Goal: Information Seeking & Learning: Learn about a topic

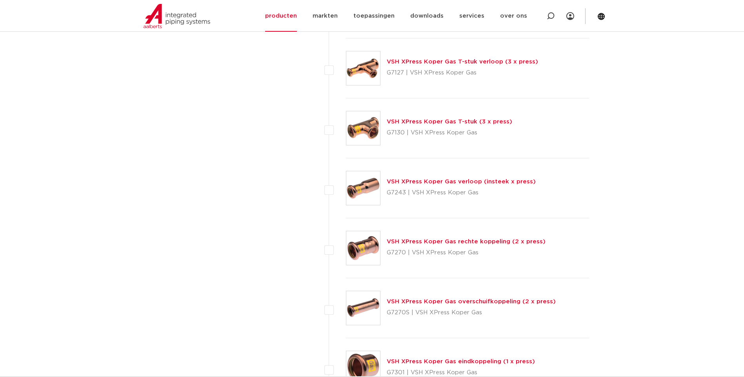
scroll to position [1059, 0]
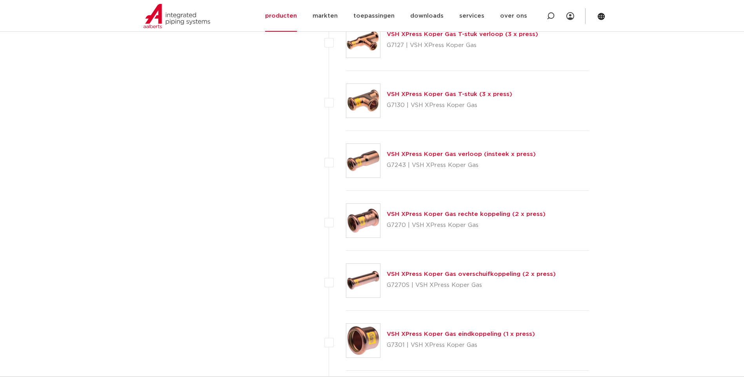
click at [426, 215] on link "VSH XPress Koper Gas rechte koppeling (2 x press)" at bounding box center [466, 214] width 159 height 6
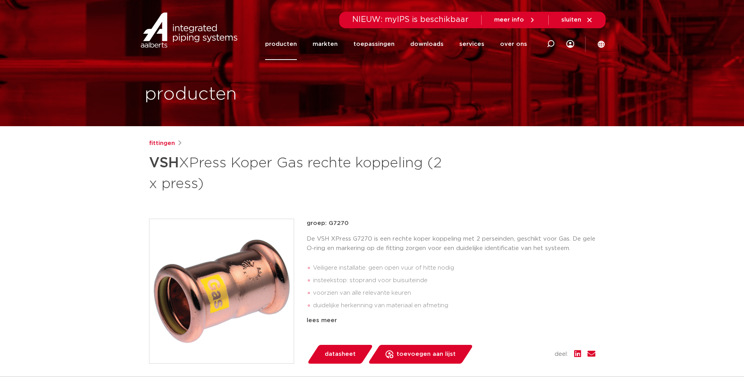
click at [335, 354] on span "datasheet" at bounding box center [340, 354] width 31 height 13
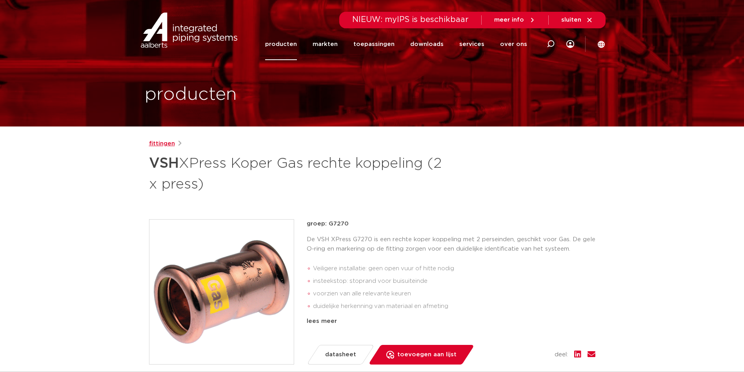
click at [165, 146] on link "fittingen" at bounding box center [162, 143] width 26 height 9
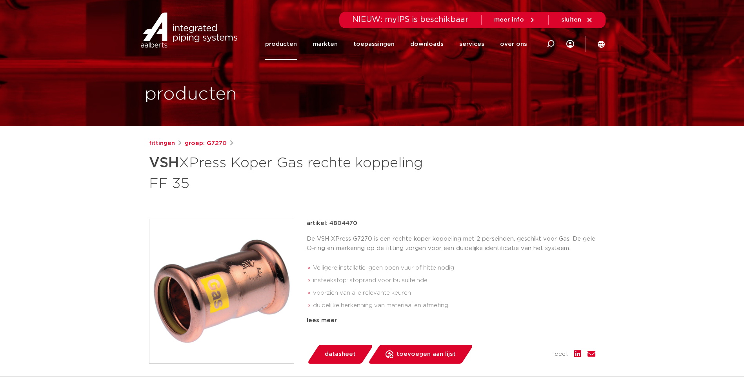
drag, startPoint x: 357, startPoint y: 223, endPoint x: 330, endPoint y: 228, distance: 28.2
click at [330, 228] on div "artikel: 4804470" at bounding box center [451, 223] width 289 height 9
copy p "4804470"
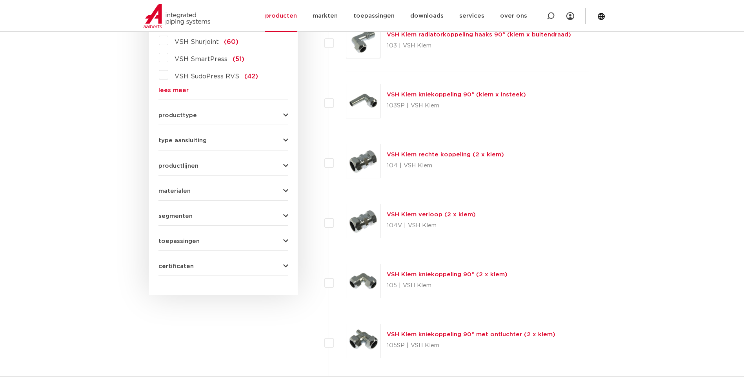
scroll to position [118, 0]
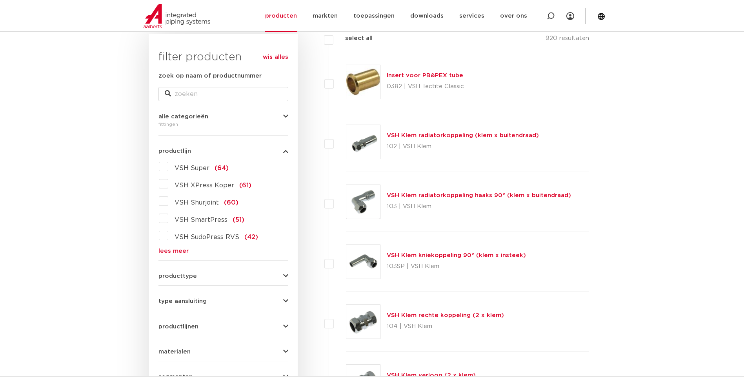
click at [168, 185] on label "VSH XPress Koper (61)" at bounding box center [209, 184] width 83 height 13
click at [0, 0] on input "VSH XPress Koper (61)" at bounding box center [0, 0] width 0 height 0
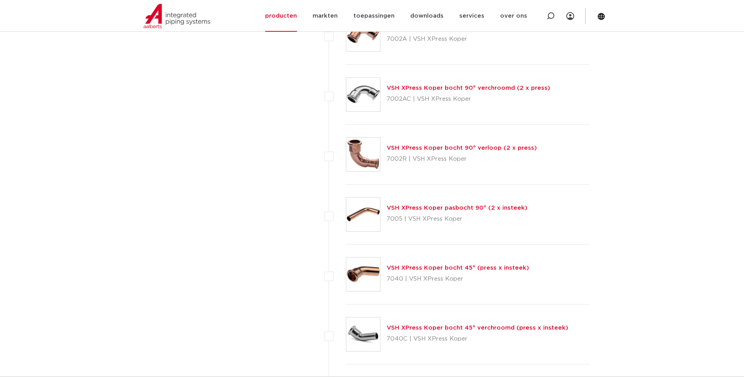
scroll to position [1609, 0]
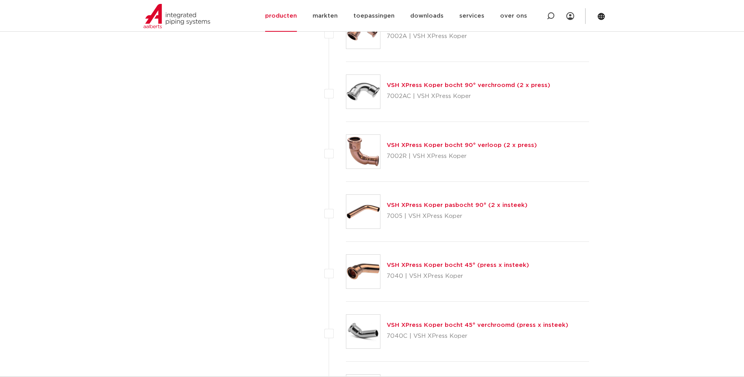
click at [420, 265] on link "VSH XPress Koper bocht 45° (press x insteek)" at bounding box center [458, 265] width 142 height 6
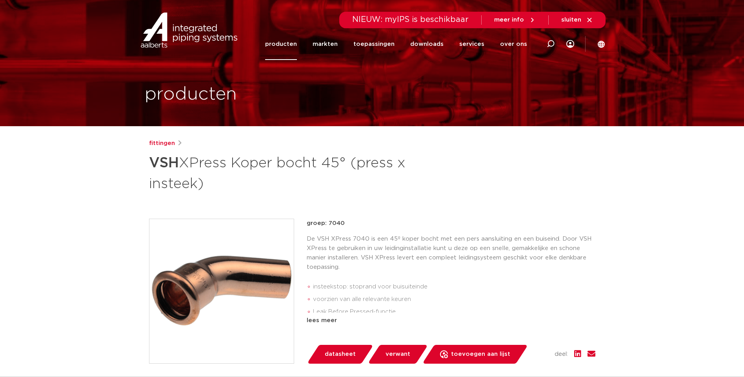
click at [337, 352] on span "datasheet" at bounding box center [340, 354] width 31 height 13
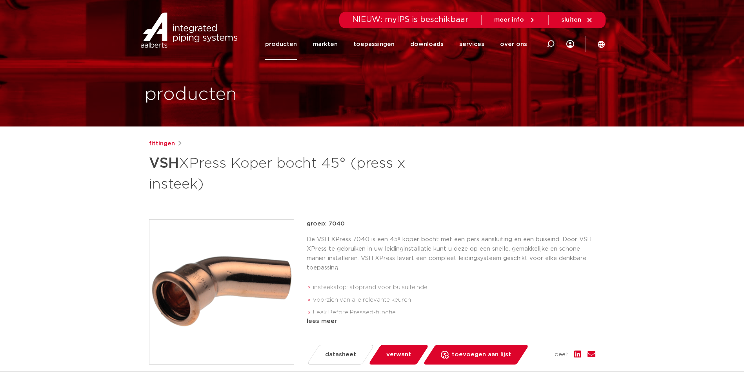
click at [334, 354] on span "datasheet" at bounding box center [340, 354] width 31 height 13
click at [161, 142] on link "fittingen" at bounding box center [162, 143] width 26 height 9
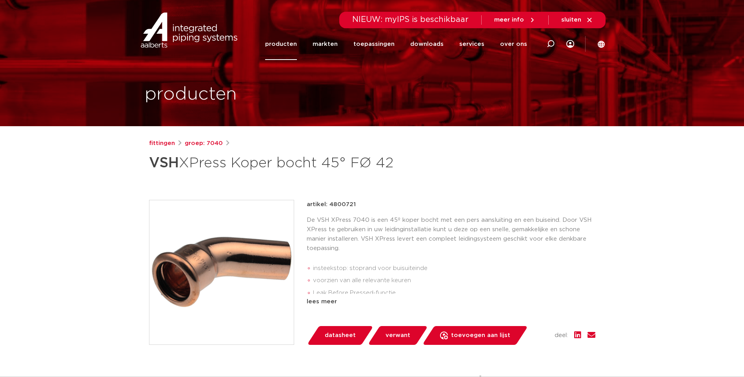
drag, startPoint x: 329, startPoint y: 205, endPoint x: 353, endPoint y: 204, distance: 24.3
click at [353, 204] on p "artikel: 4800721" at bounding box center [331, 204] width 49 height 9
copy p "4800721"
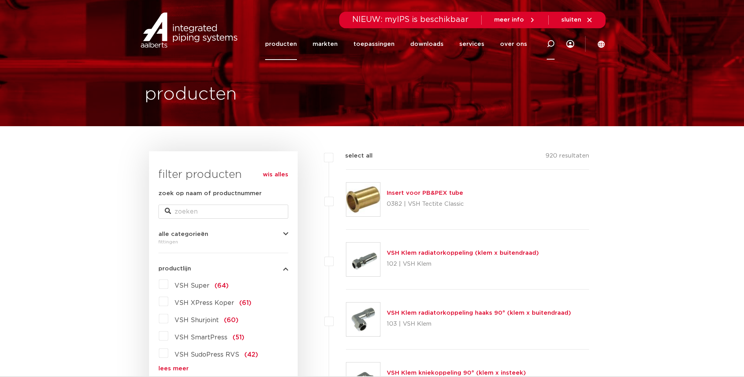
click at [549, 42] on icon at bounding box center [550, 43] width 9 height 9
type input "s2/6270g"
click button "Zoeken" at bounding box center [0, 0] width 0 height 0
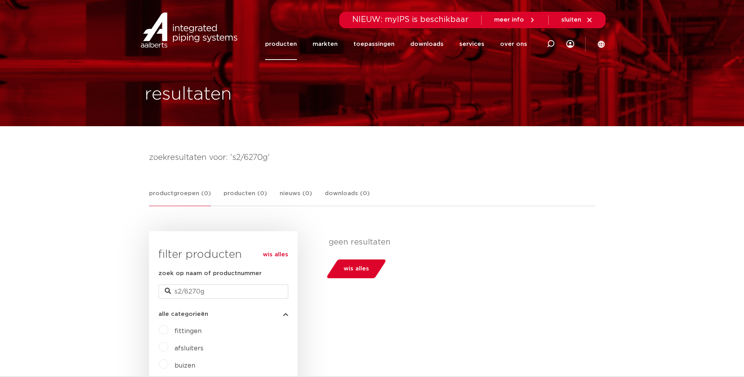
click at [284, 47] on link "producten" at bounding box center [281, 44] width 32 height 32
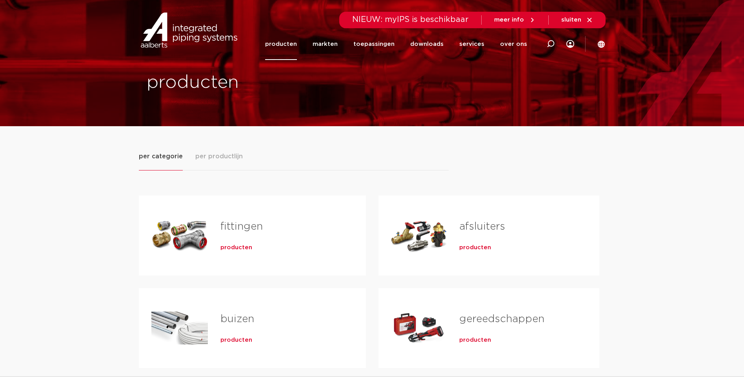
click at [233, 246] on span "producten" at bounding box center [236, 248] width 32 height 8
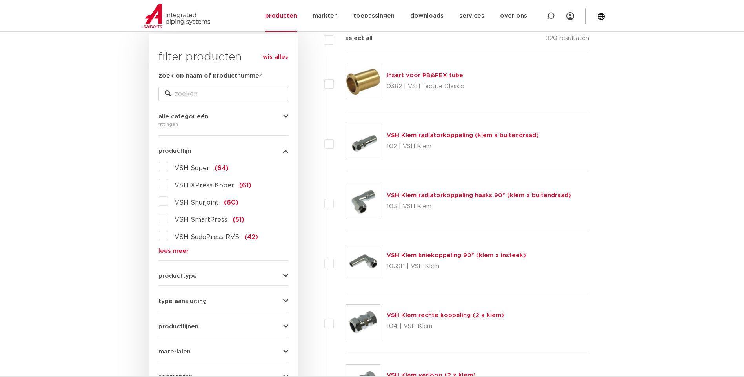
scroll to position [78, 0]
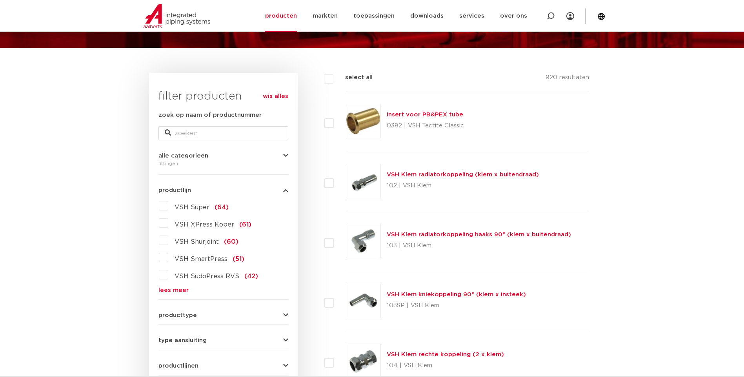
click at [170, 292] on link "lees meer" at bounding box center [224, 291] width 130 height 6
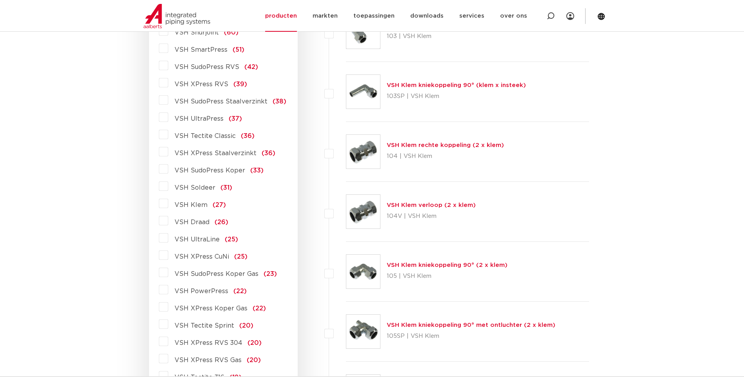
scroll to position [275, 0]
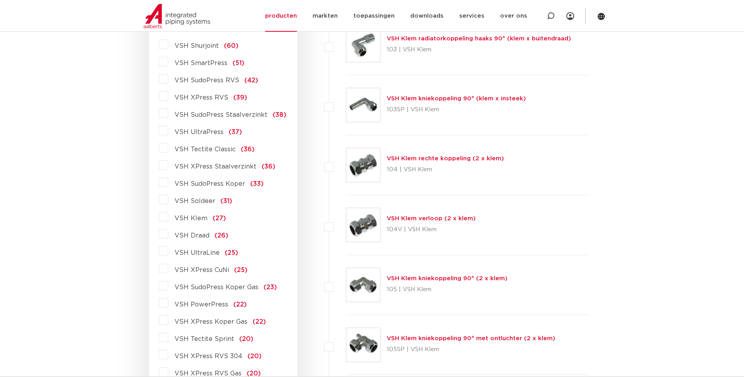
click at [168, 270] on label "VSH XPress CuNi (25)" at bounding box center [207, 268] width 79 height 13
click at [0, 0] on input "VSH XPress CuNi (25)" at bounding box center [0, 0] width 0 height 0
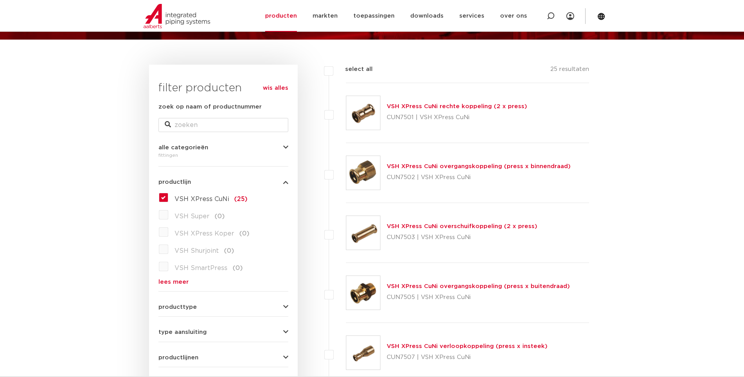
scroll to position [78, 0]
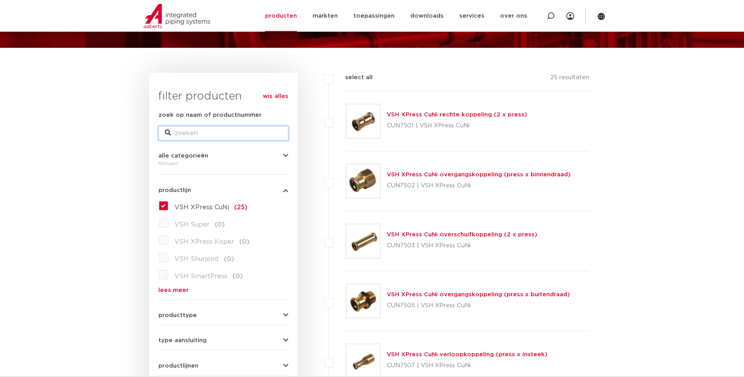
click at [226, 137] on input "zoek op naam of productnummer" at bounding box center [224, 133] width 130 height 14
type input "4801434"
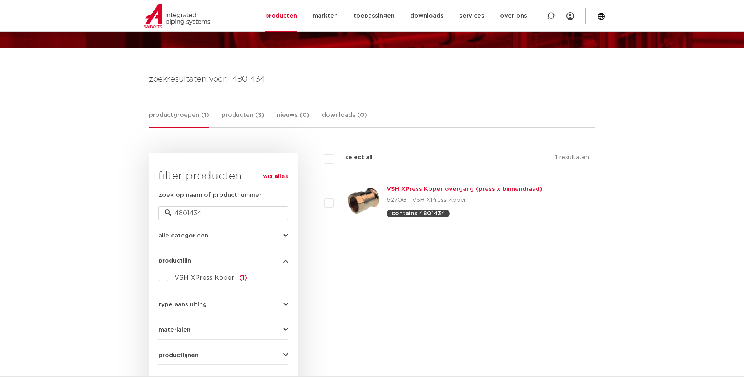
click at [410, 191] on link "VSH XPress Koper overgang (press x binnendraad)" at bounding box center [465, 189] width 156 height 6
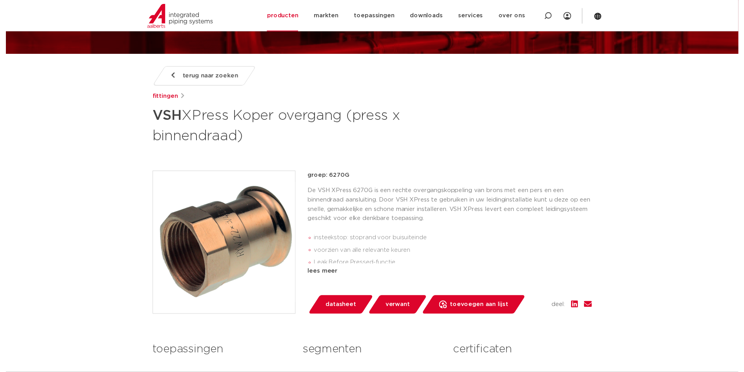
scroll to position [78, 0]
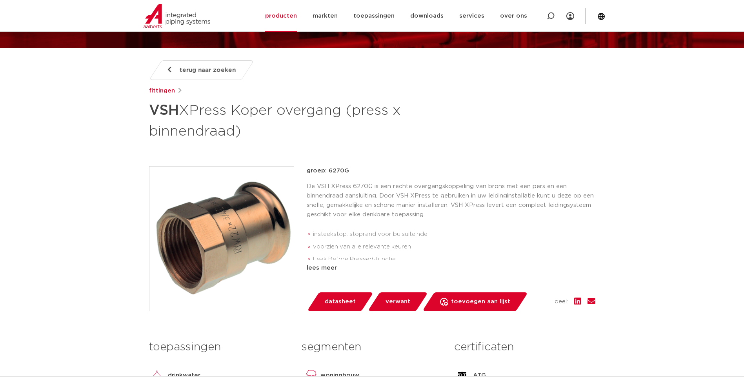
click at [337, 301] on span "datasheet" at bounding box center [340, 302] width 31 height 13
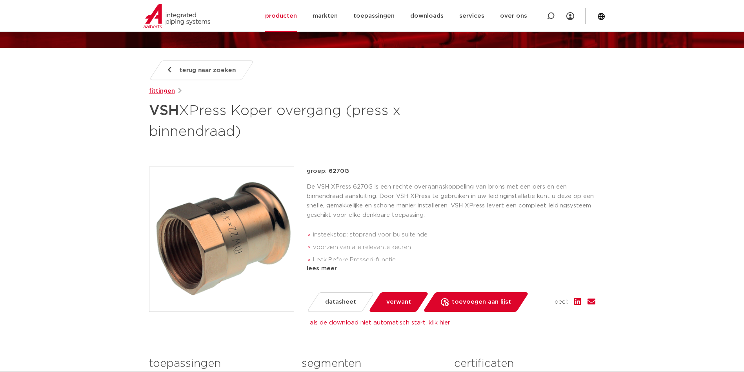
click at [162, 89] on link "fittingen" at bounding box center [162, 90] width 26 height 9
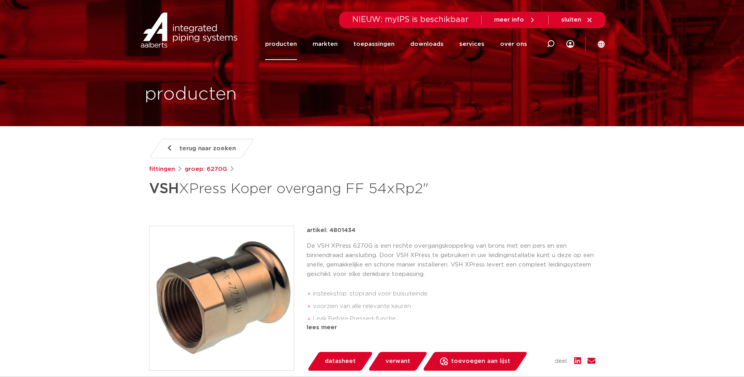
drag, startPoint x: 330, startPoint y: 230, endPoint x: 355, endPoint y: 230, distance: 24.7
click at [355, 230] on div "artikel: 4801434" at bounding box center [451, 230] width 289 height 9
copy p "4801434"
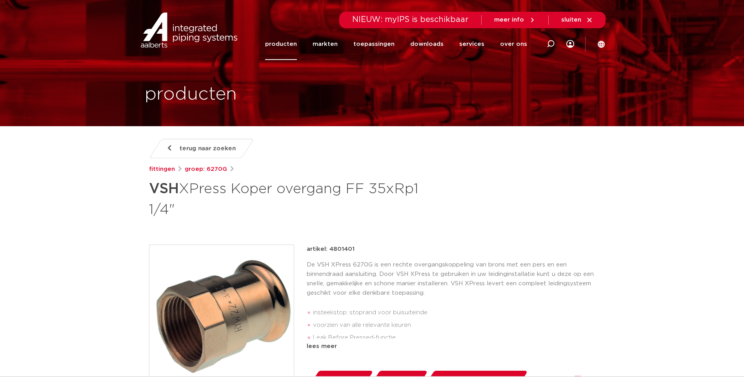
drag, startPoint x: 328, startPoint y: 249, endPoint x: 352, endPoint y: 249, distance: 23.9
click at [352, 249] on p "artikel: 4801401" at bounding box center [331, 249] width 48 height 9
copy p "4801401"
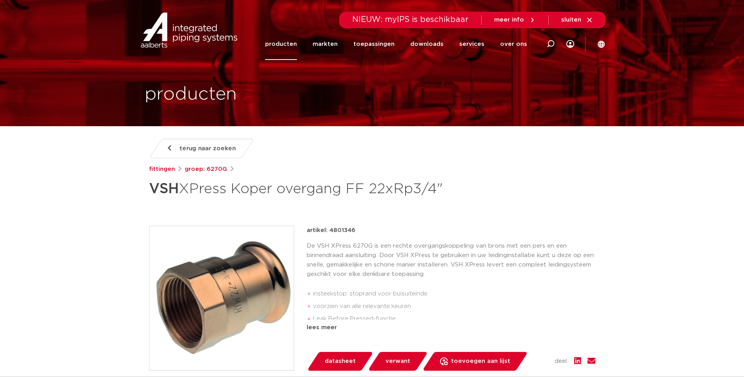
drag, startPoint x: 335, startPoint y: 250, endPoint x: 344, endPoint y: 250, distance: 9.4
click at [344, 235] on p "artikel: 4801346" at bounding box center [331, 230] width 49 height 9
drag, startPoint x: 344, startPoint y: 250, endPoint x: 355, endPoint y: 250, distance: 11.0
click at [355, 235] on div "artikel: 4801346" at bounding box center [451, 230] width 289 height 9
copy p "4801346"
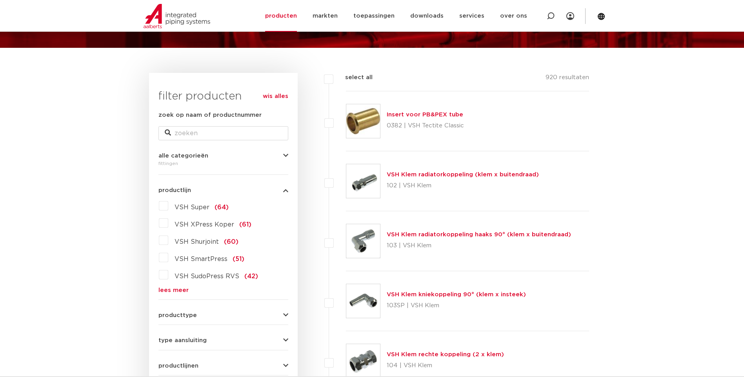
click at [168, 224] on label "VSH XPress Koper (61)" at bounding box center [209, 223] width 83 height 13
click at [0, 0] on input "VSH XPress Koper (61)" at bounding box center [0, 0] width 0 height 0
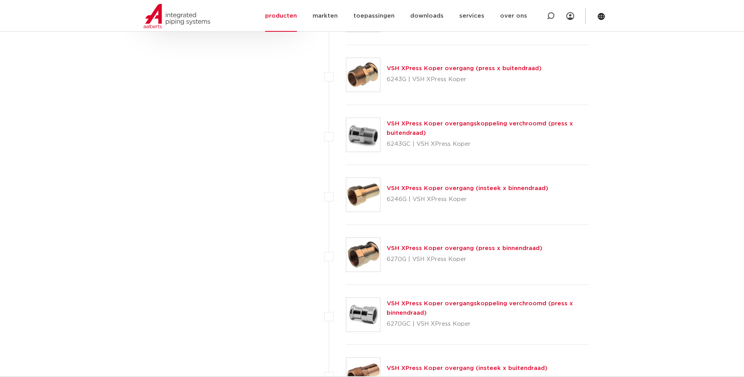
scroll to position [549, 0]
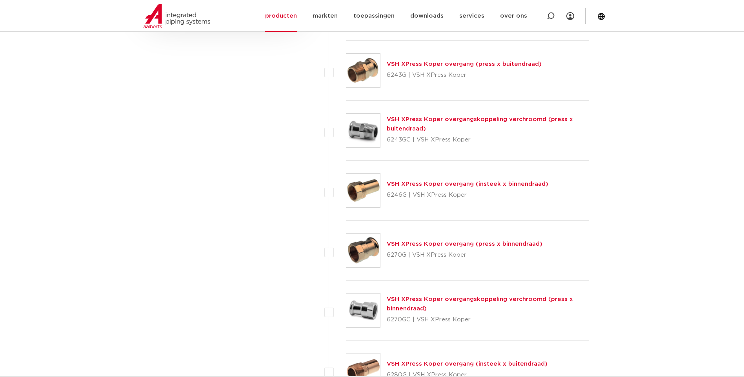
click at [424, 64] on link "VSH XPress Koper overgang (press x buitendraad)" at bounding box center [464, 64] width 155 height 6
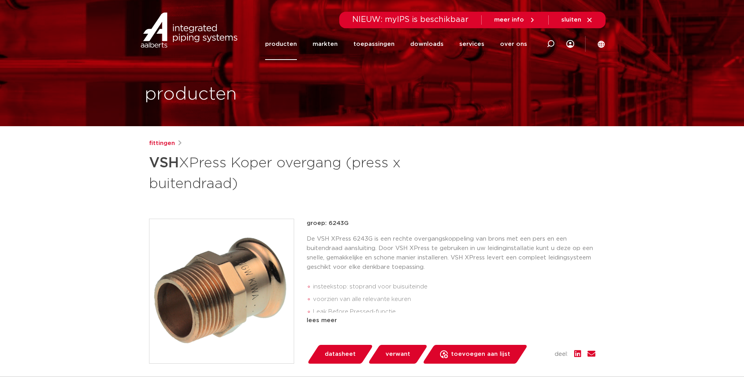
click at [341, 355] on span "datasheet" at bounding box center [340, 354] width 31 height 13
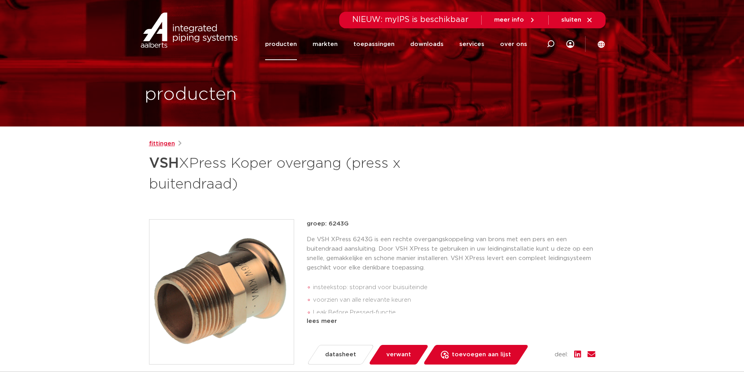
click at [162, 141] on link "fittingen" at bounding box center [162, 143] width 26 height 9
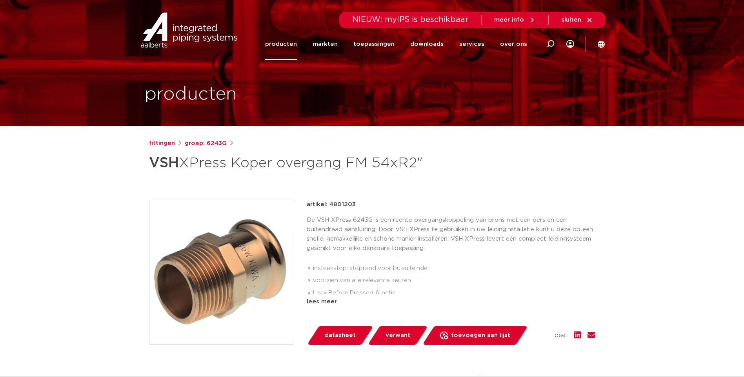
drag, startPoint x: 328, startPoint y: 204, endPoint x: 355, endPoint y: 203, distance: 27.9
click at [355, 203] on div "artikel: 4801203" at bounding box center [451, 204] width 289 height 9
copy p "4801203"
drag, startPoint x: 328, startPoint y: 222, endPoint x: 355, endPoint y: 222, distance: 26.3
click at [355, 210] on div "artikel: 4801192" at bounding box center [451, 204] width 289 height 9
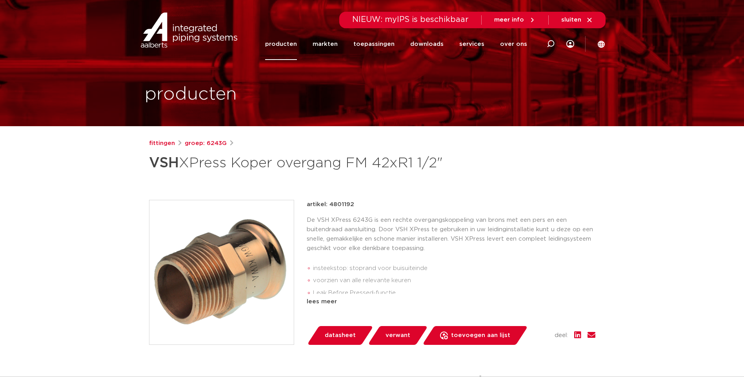
copy p "4801192"
drag, startPoint x: 329, startPoint y: 204, endPoint x: 354, endPoint y: 203, distance: 24.7
click at [354, 203] on div "artikel: 4801148" at bounding box center [451, 204] width 289 height 9
copy p "4801148"
drag, startPoint x: 328, startPoint y: 204, endPoint x: 354, endPoint y: 205, distance: 26.3
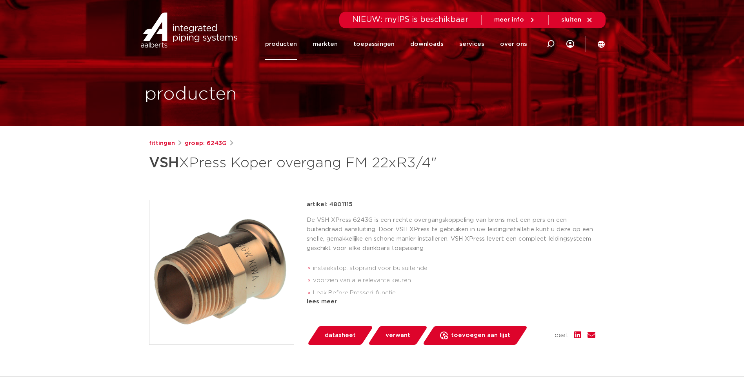
click at [354, 205] on div "artikel: 4801115" at bounding box center [451, 204] width 289 height 9
copy p "4801115"
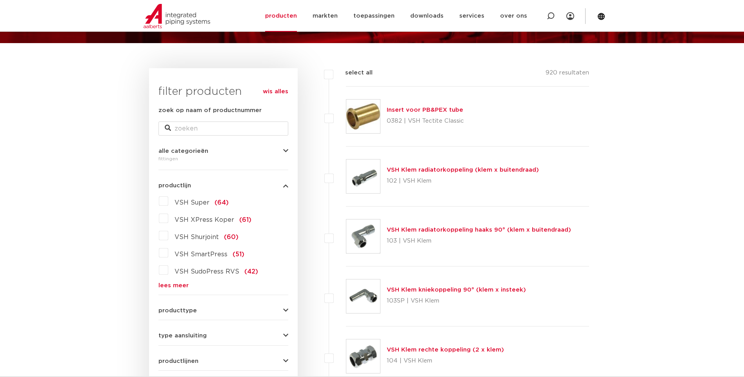
scroll to position [78, 0]
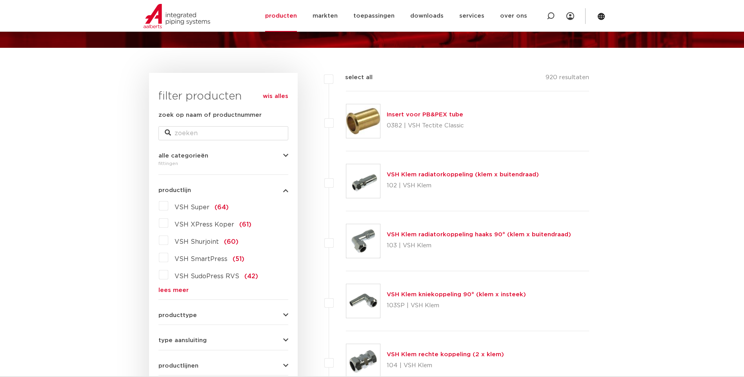
click at [168, 224] on label "VSH XPress Koper (61)" at bounding box center [209, 223] width 83 height 13
click at [0, 0] on input "VSH XPress Koper (61)" at bounding box center [0, 0] width 0 height 0
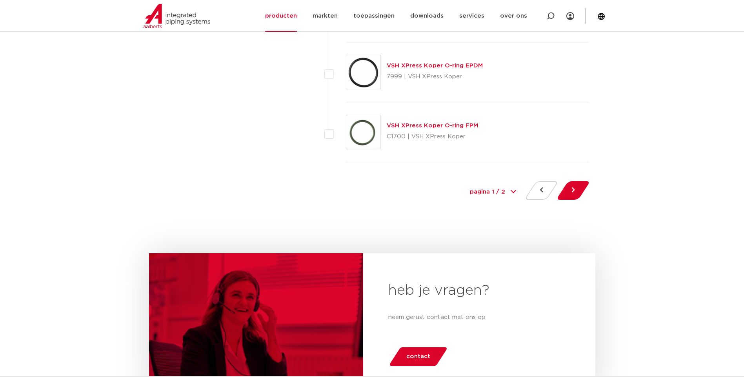
scroll to position [3609, 0]
click at [573, 191] on button at bounding box center [573, 190] width 22 height 19
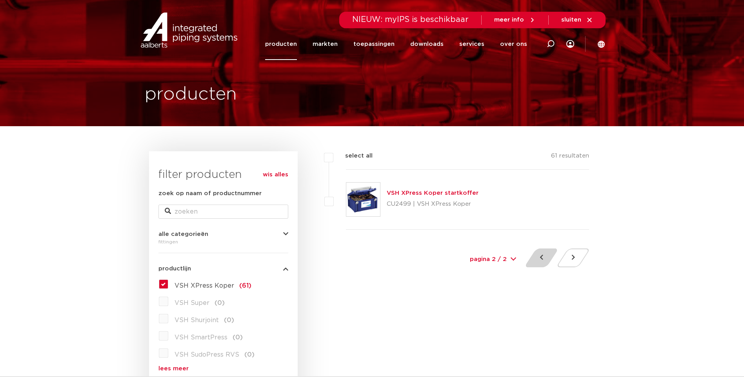
click at [539, 258] on button at bounding box center [541, 258] width 22 height 19
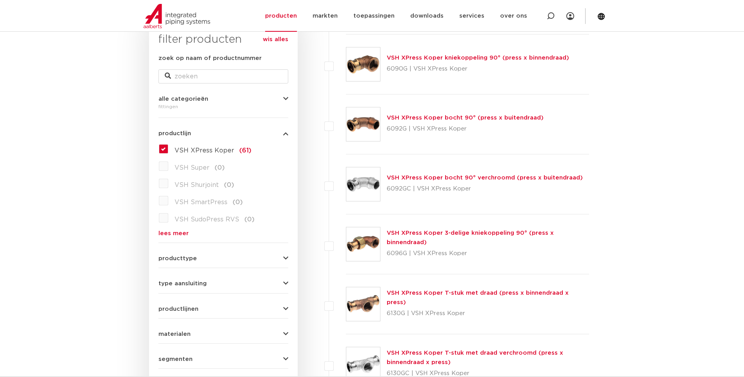
scroll to position [157, 0]
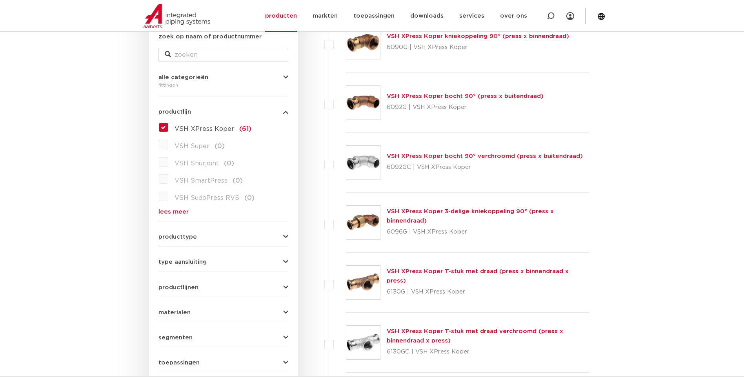
click at [168, 146] on label "VSH Super (0)" at bounding box center [196, 144] width 56 height 13
click at [168, 127] on label "VSH XPress Koper (61)" at bounding box center [209, 127] width 83 height 13
click at [0, 0] on input "VSH XPress Koper (61)" at bounding box center [0, 0] width 0 height 0
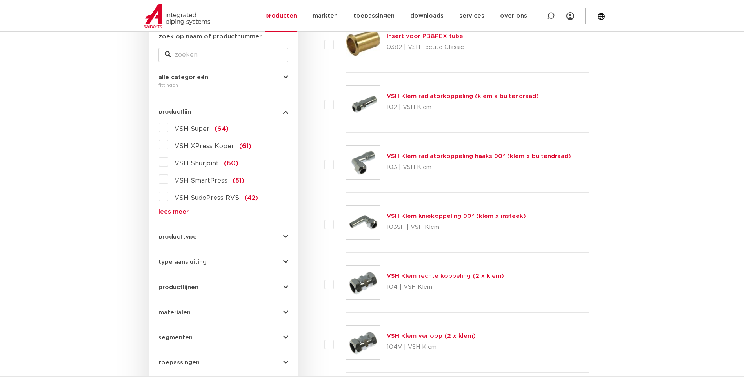
click at [168, 128] on label "VSH Super (64)" at bounding box center [198, 127] width 60 height 13
click at [0, 0] on input "VSH Super (64)" at bounding box center [0, 0] width 0 height 0
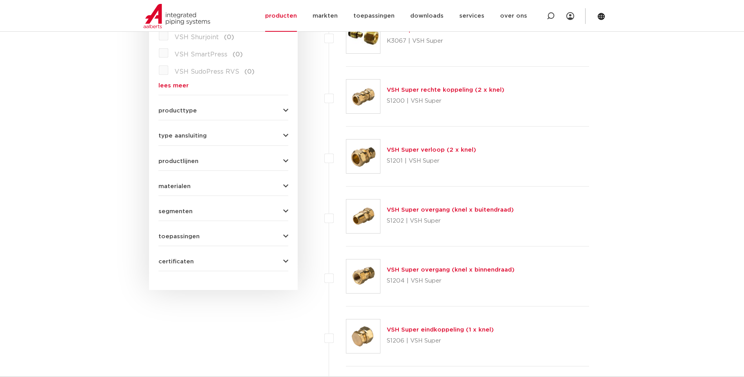
scroll to position [353, 0]
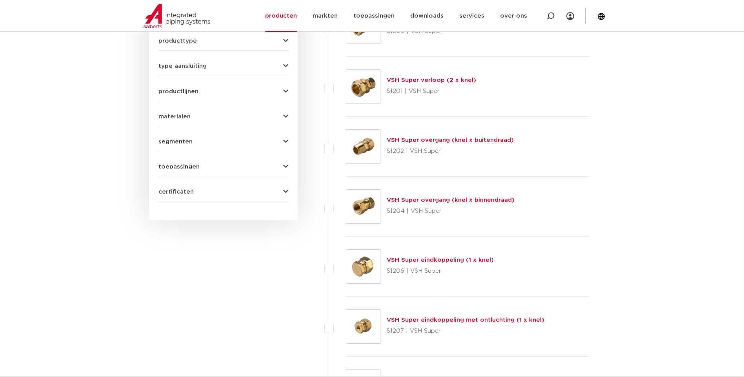
click at [410, 261] on link "VSH Super eindkoppeling (1 x knel)" at bounding box center [440, 260] width 107 height 6
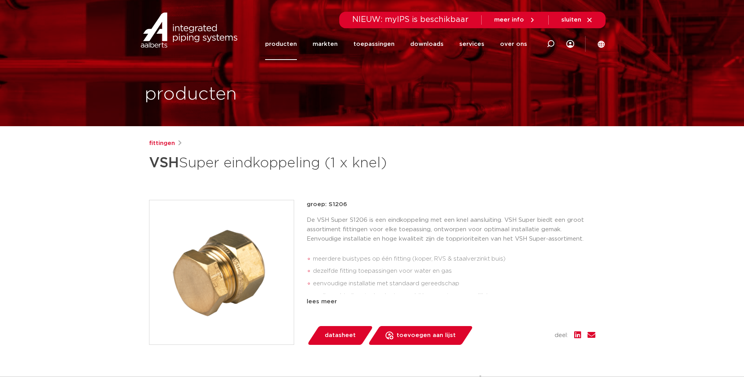
click at [341, 337] on span "datasheet" at bounding box center [340, 336] width 31 height 13
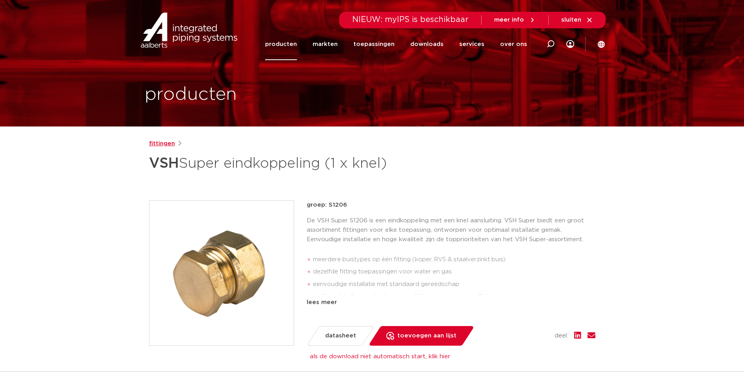
click at [160, 142] on link "fittingen" at bounding box center [162, 143] width 26 height 9
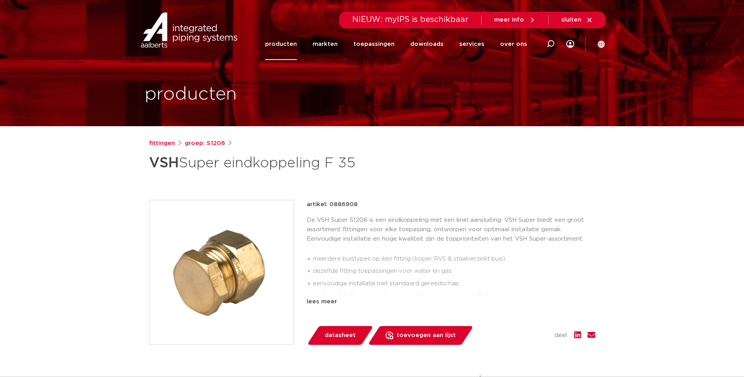
drag, startPoint x: 330, startPoint y: 202, endPoint x: 357, endPoint y: 204, distance: 27.1
click at [357, 204] on div "artikel: 0886908" at bounding box center [451, 204] width 289 height 9
copy p "0886908"
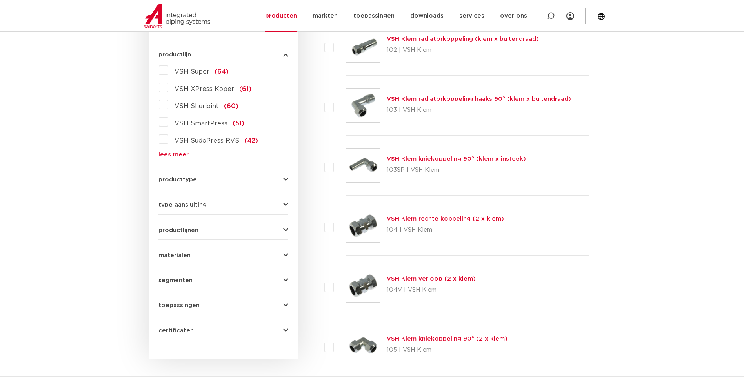
scroll to position [196, 0]
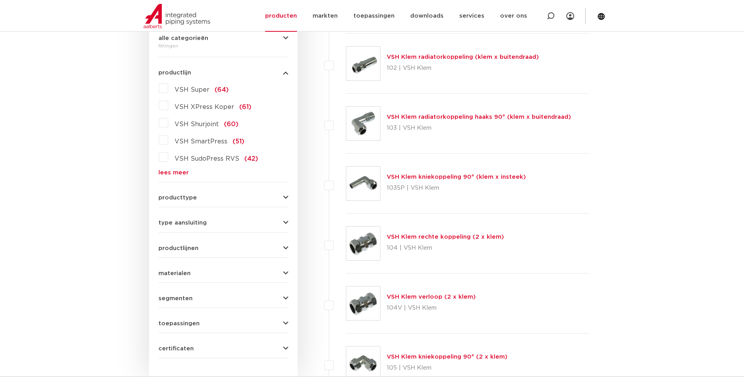
click at [168, 107] on label "VSH XPress Koper (61)" at bounding box center [209, 105] width 83 height 13
click at [0, 0] on input "VSH XPress Koper (61)" at bounding box center [0, 0] width 0 height 0
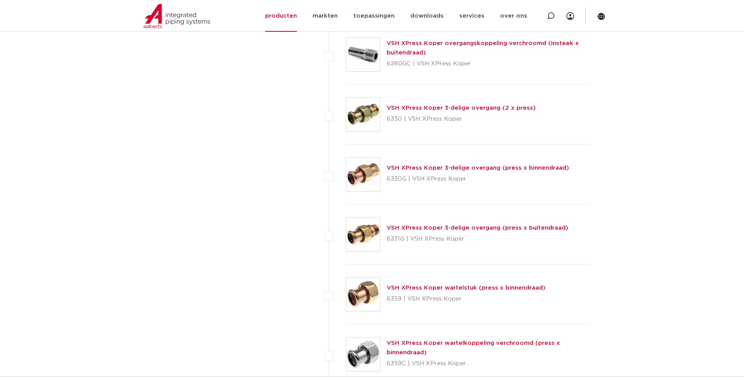
scroll to position [942, 0]
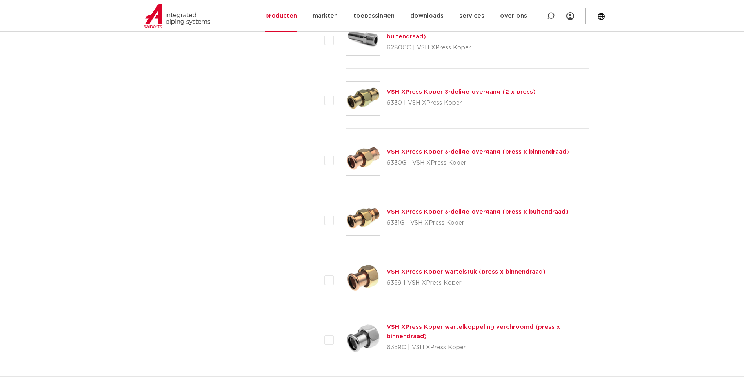
click at [409, 271] on link "VSH XPress Koper wartelstuk (press x binnendraad)" at bounding box center [466, 272] width 159 height 6
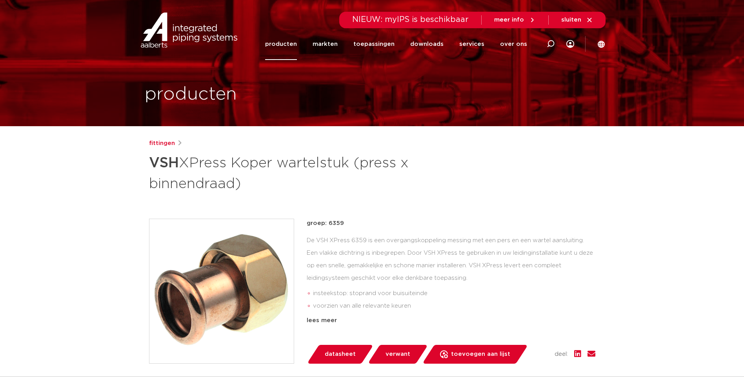
click at [338, 351] on span "datasheet" at bounding box center [340, 354] width 31 height 13
click at [334, 355] on span "datasheet" at bounding box center [340, 354] width 31 height 13
drag, startPoint x: 329, startPoint y: 223, endPoint x: 357, endPoint y: 222, distance: 27.5
click at [357, 222] on div "artikel: 4800279" at bounding box center [451, 223] width 289 height 9
copy p "4800279"
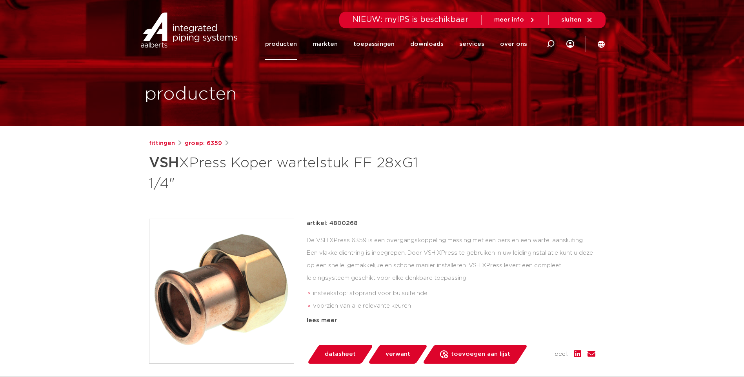
drag, startPoint x: 330, startPoint y: 224, endPoint x: 358, endPoint y: 224, distance: 27.9
click at [358, 224] on div "artikel: 4800268" at bounding box center [451, 223] width 289 height 9
copy p "4800268"
